Goal: Information Seeking & Learning: Learn about a topic

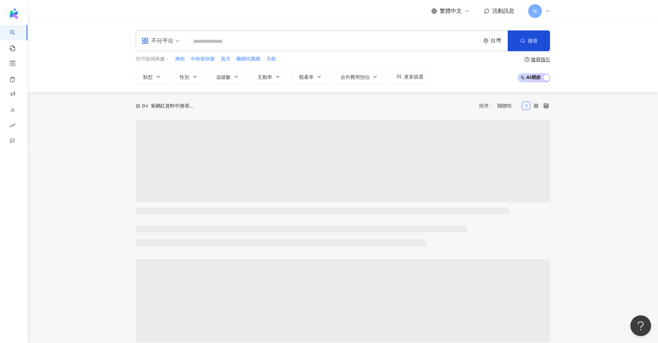
click at [272, 44] on input "search" at bounding box center [333, 41] width 288 height 13
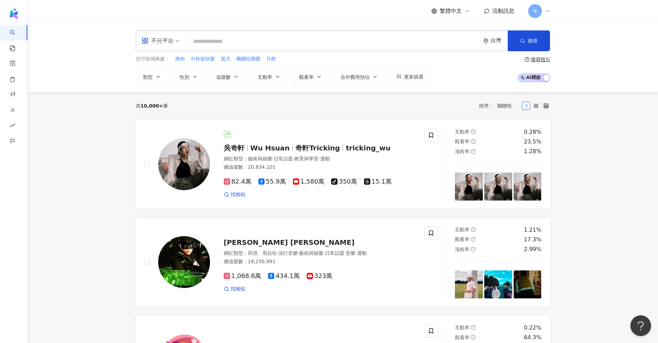
type input "**********"
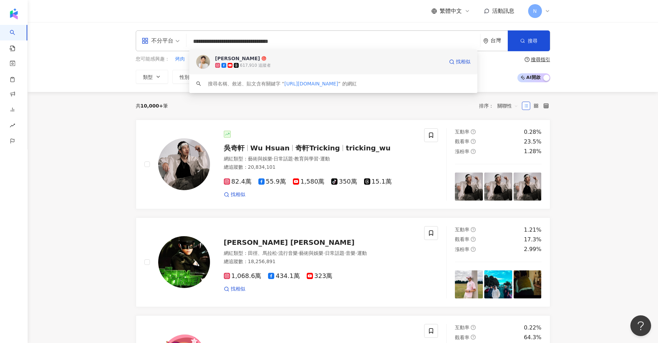
click at [206, 65] on img at bounding box center [203, 62] width 14 height 14
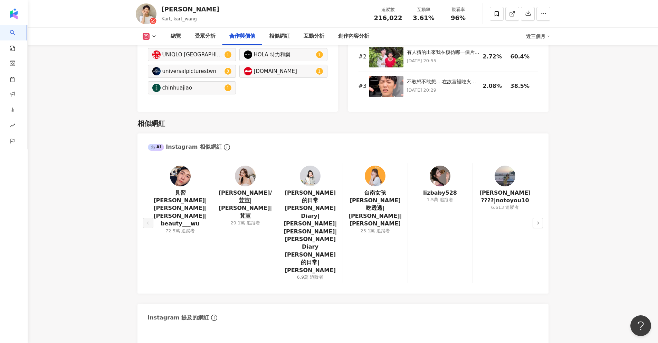
scroll to position [1089, 0]
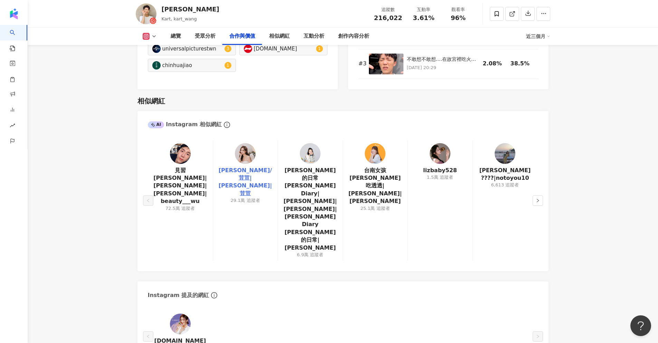
click at [248, 177] on link "何紫妍/荳荳|何紫妍|荳荳" at bounding box center [246, 181] width 54 height 31
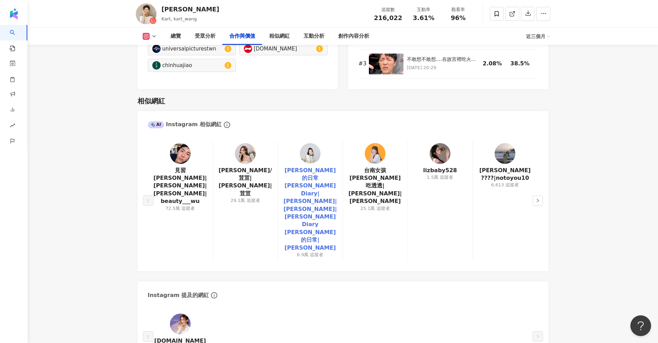
click at [317, 173] on link "艾琳的日常Erin's Diary|Erin|艾琳|Erin's Diary 艾琳的日常|黃珮涵" at bounding box center [311, 208] width 54 height 85
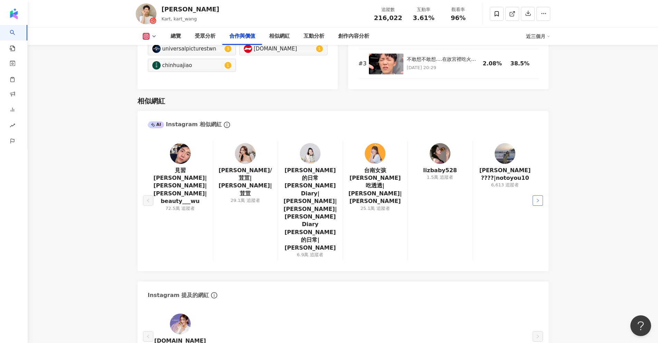
click at [540, 195] on button "button" at bounding box center [538, 200] width 10 height 10
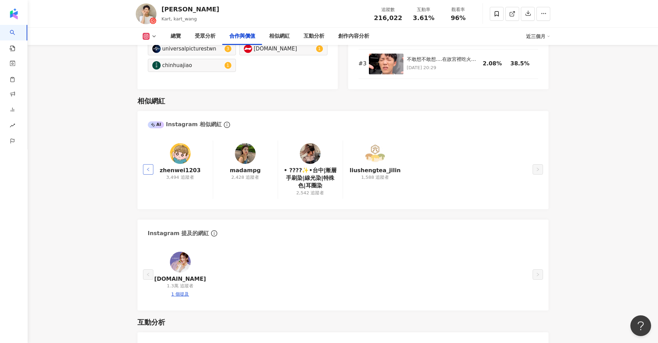
click at [147, 167] on icon "left" at bounding box center [148, 169] width 4 height 4
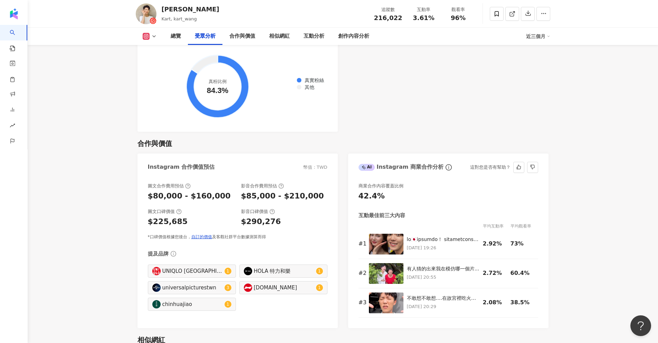
scroll to position [518, 0]
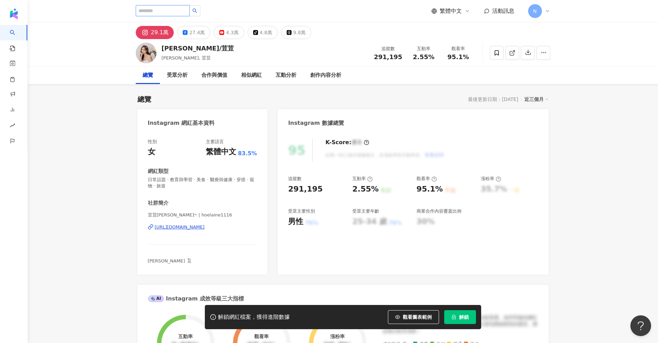
click at [176, 13] on input "search" at bounding box center [163, 10] width 54 height 11
